Goal: Task Accomplishment & Management: Complete application form

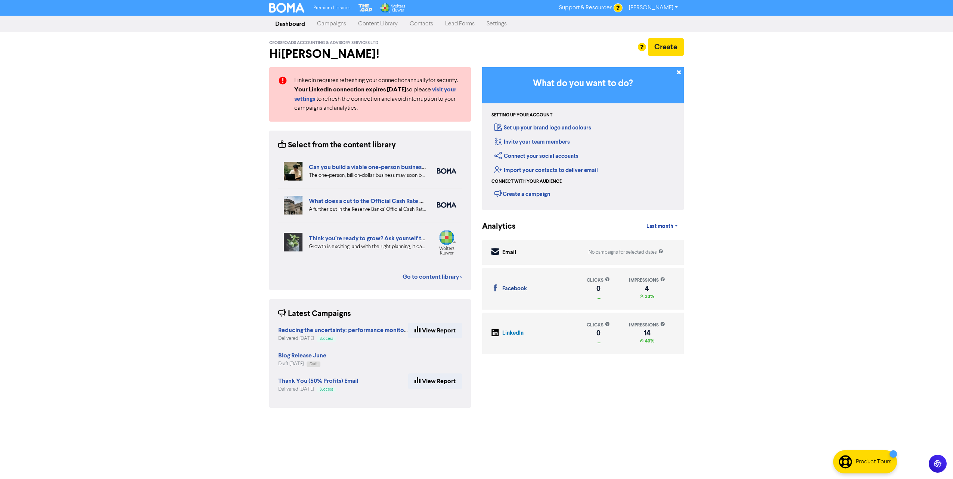
click at [499, 25] on link "Settings" at bounding box center [497, 23] width 32 height 15
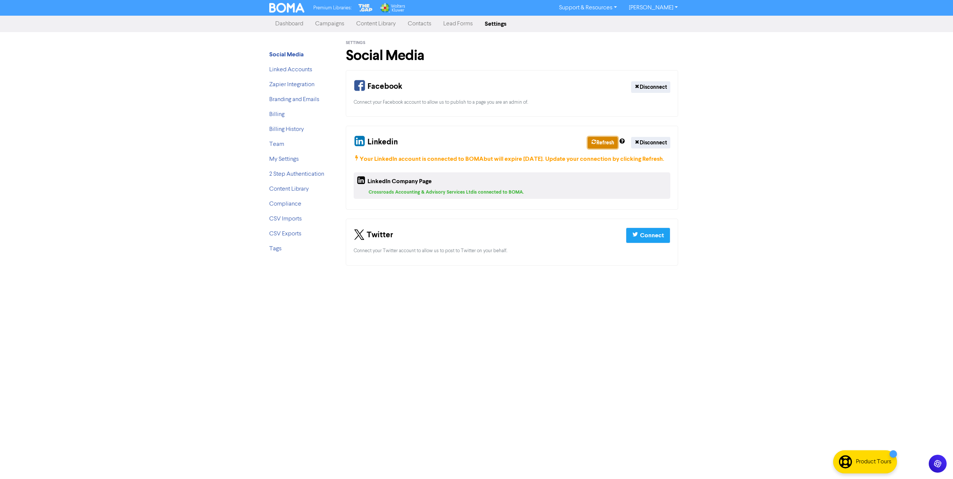
click at [606, 140] on button "Refresh" at bounding box center [603, 143] width 30 height 12
click at [672, 9] on link "[PERSON_NAME]" at bounding box center [653, 8] width 61 height 12
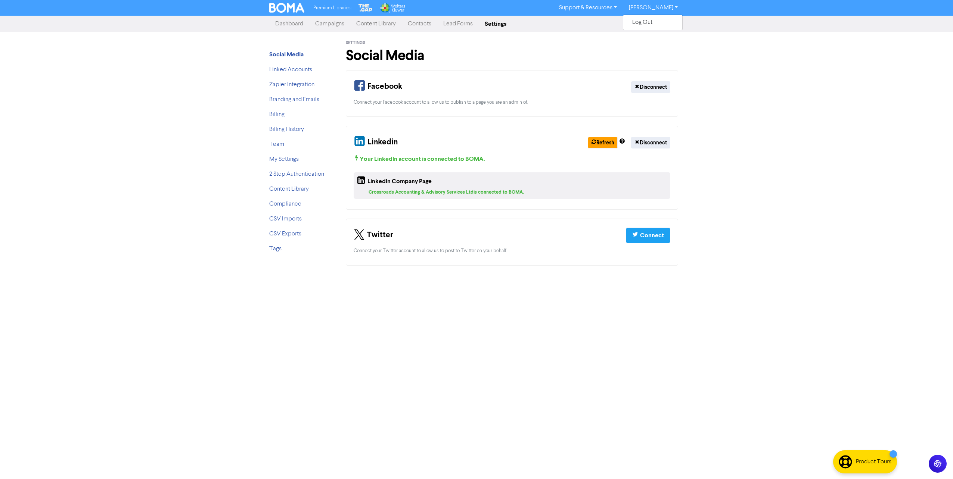
click at [295, 23] on link "Dashboard" at bounding box center [289, 23] width 40 height 15
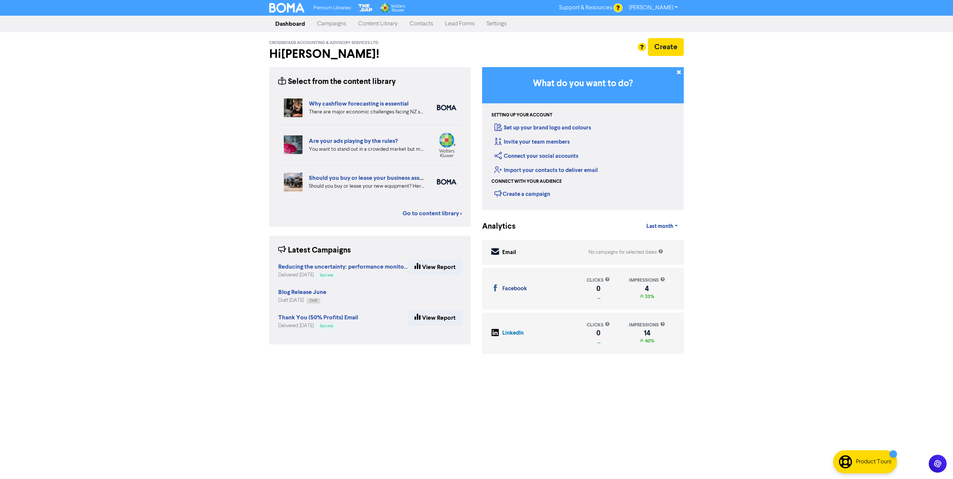
click at [426, 24] on link "Contacts" at bounding box center [421, 23] width 35 height 15
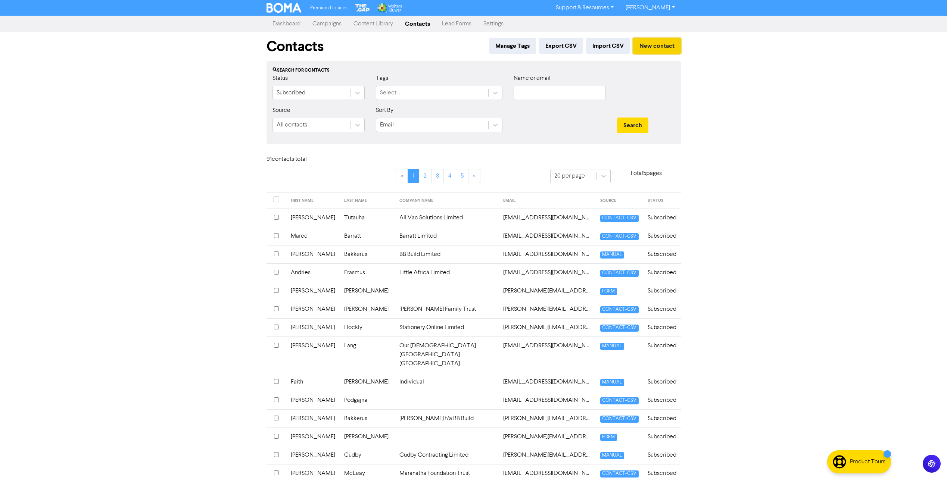
click at [653, 48] on button "New contact" at bounding box center [657, 46] width 48 height 16
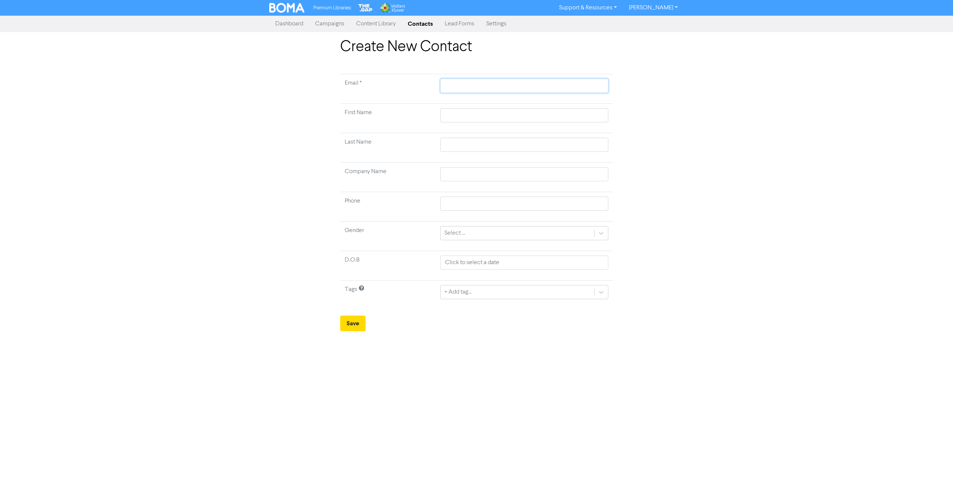
click at [476, 83] on input "text" at bounding box center [524, 86] width 168 height 14
type input "m"
type input "ma"
type input "mac"
type input "[EMAIL_ADDRESS][DOMAIN_NAME]"
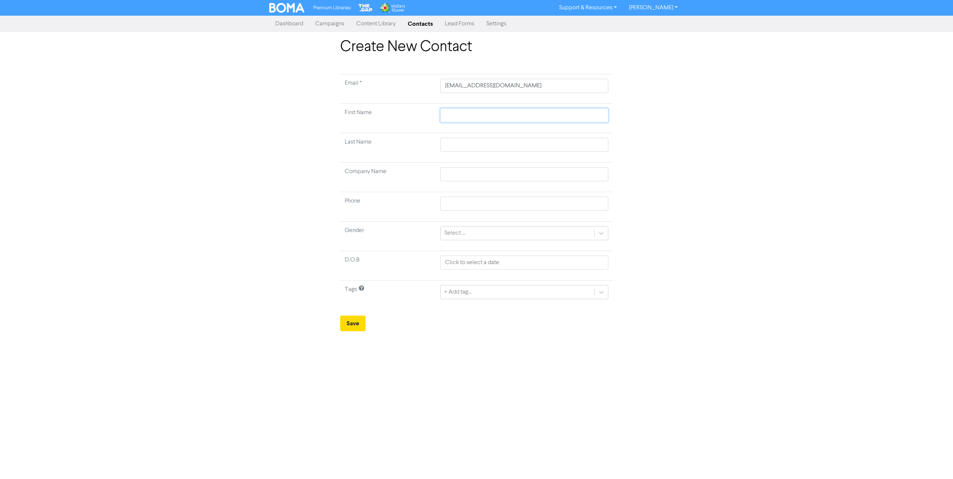
type input "Mackenzee Whiteside"
type input "Company"
type input "0223411882"
click at [460, 236] on div "Select ..." at bounding box center [454, 233] width 21 height 9
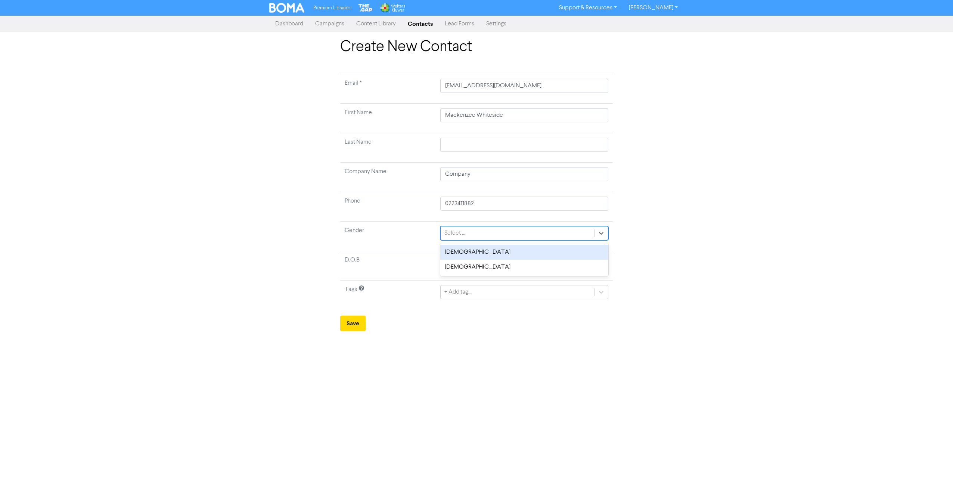
click at [457, 251] on div "[DEMOGRAPHIC_DATA]" at bounding box center [524, 252] width 168 height 15
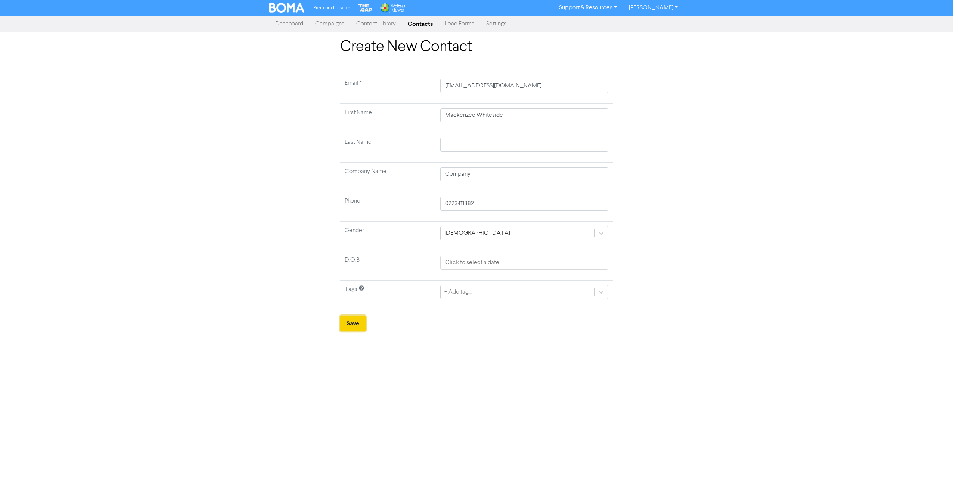
click at [358, 326] on button "Save" at bounding box center [352, 324] width 25 height 16
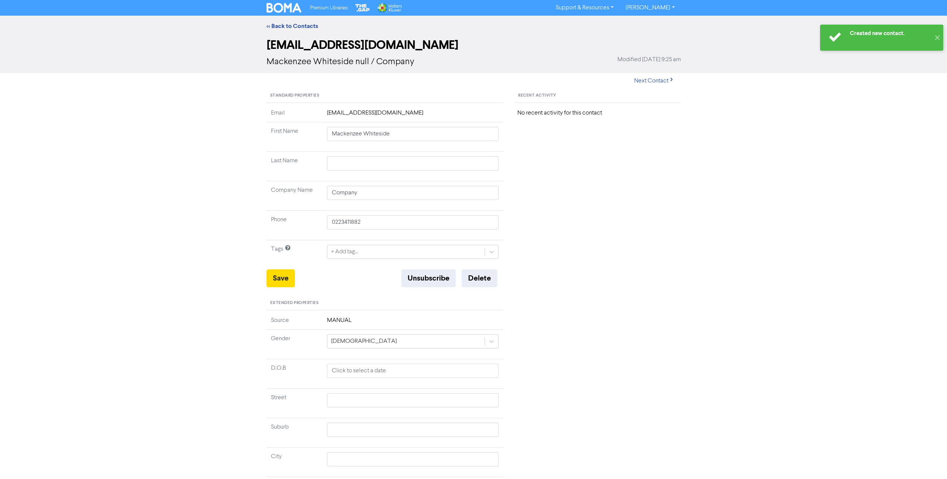
click at [674, 7] on link "[PERSON_NAME]" at bounding box center [650, 8] width 61 height 12
click at [639, 18] on button "Log Out" at bounding box center [649, 22] width 59 height 9
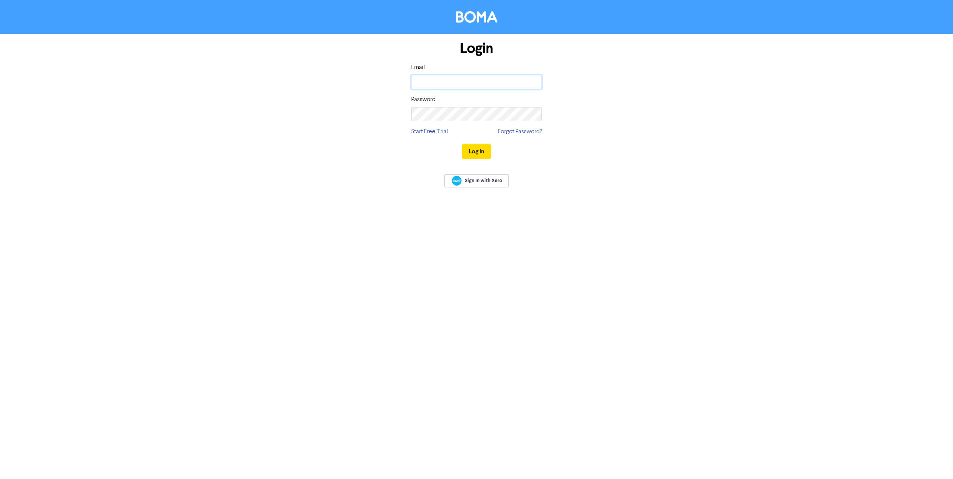
type input "[PERSON_NAME][EMAIL_ADDRESS][DOMAIN_NAME]"
